Goal: Task Accomplishment & Management: Manage account settings

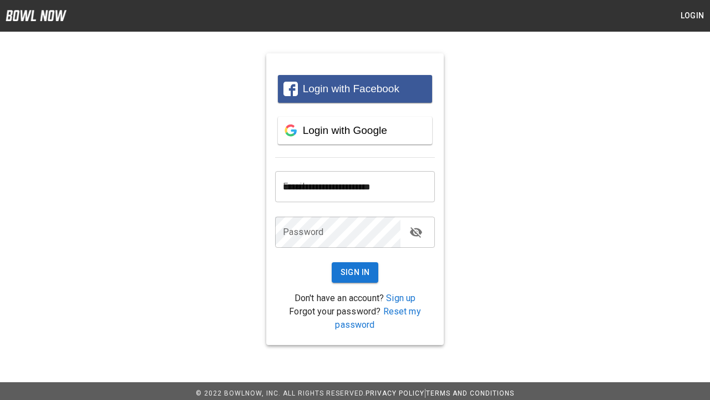
type input "**********"
click at [355, 272] on button "Sign In" at bounding box center [355, 272] width 47 height 21
